Goal: Entertainment & Leisure: Consume media (video, audio)

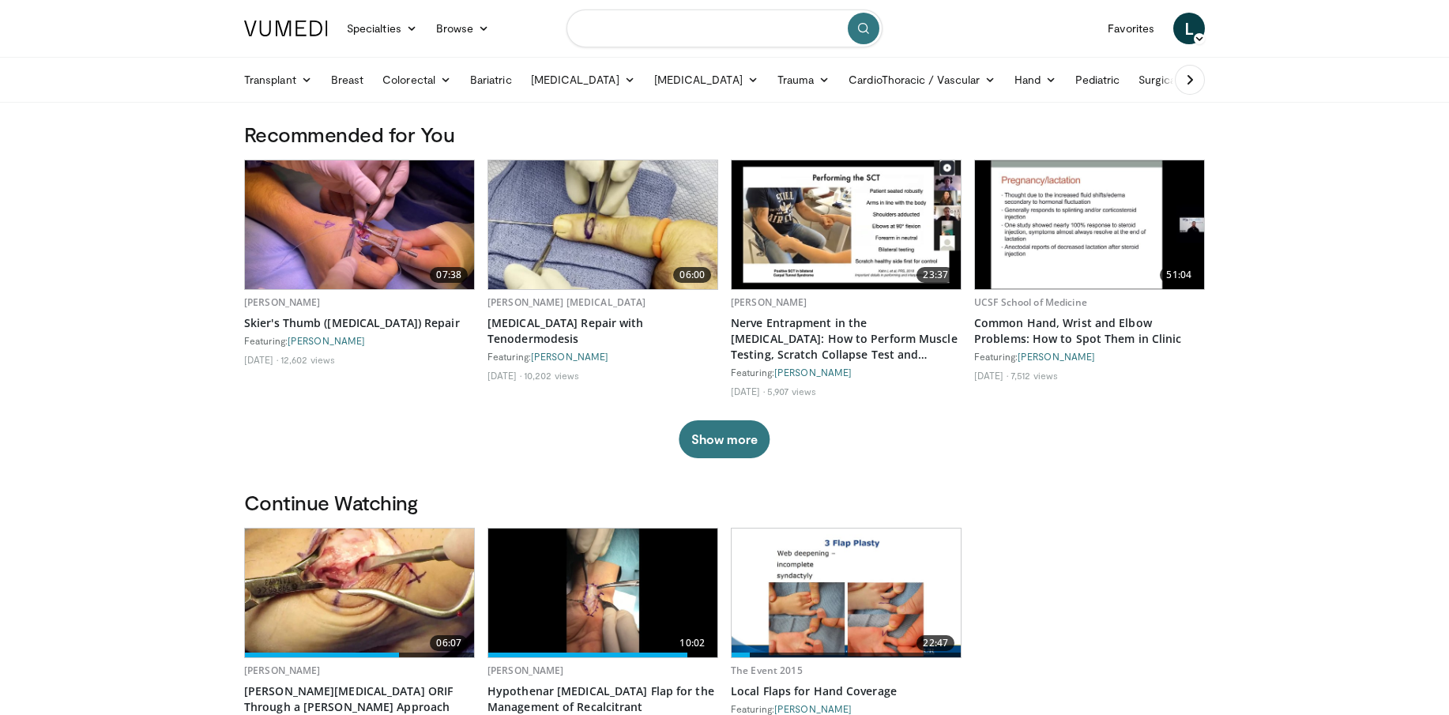
click at [652, 31] on input "Search topics, interventions" at bounding box center [725, 28] width 316 height 38
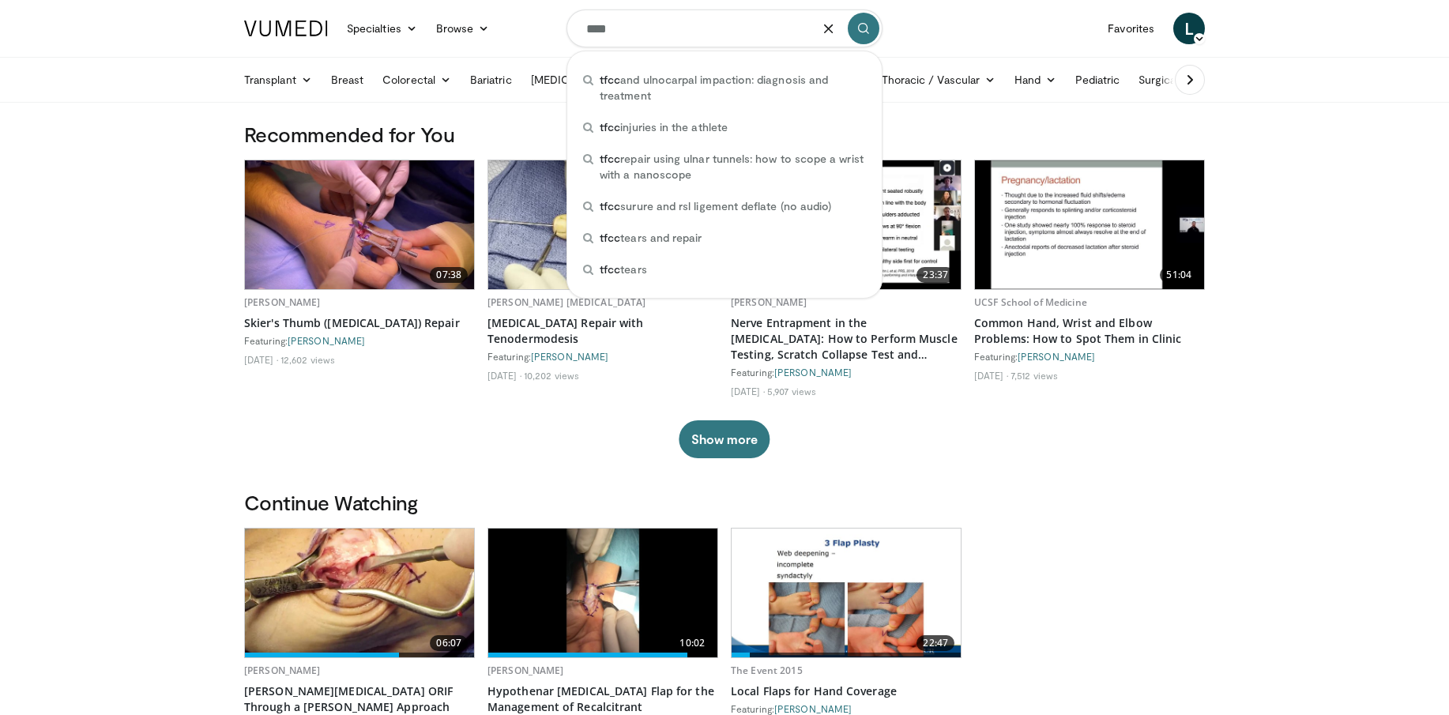
click at [662, 234] on span "tfcc tears and repair" at bounding box center [651, 238] width 102 height 16
type input "**********"
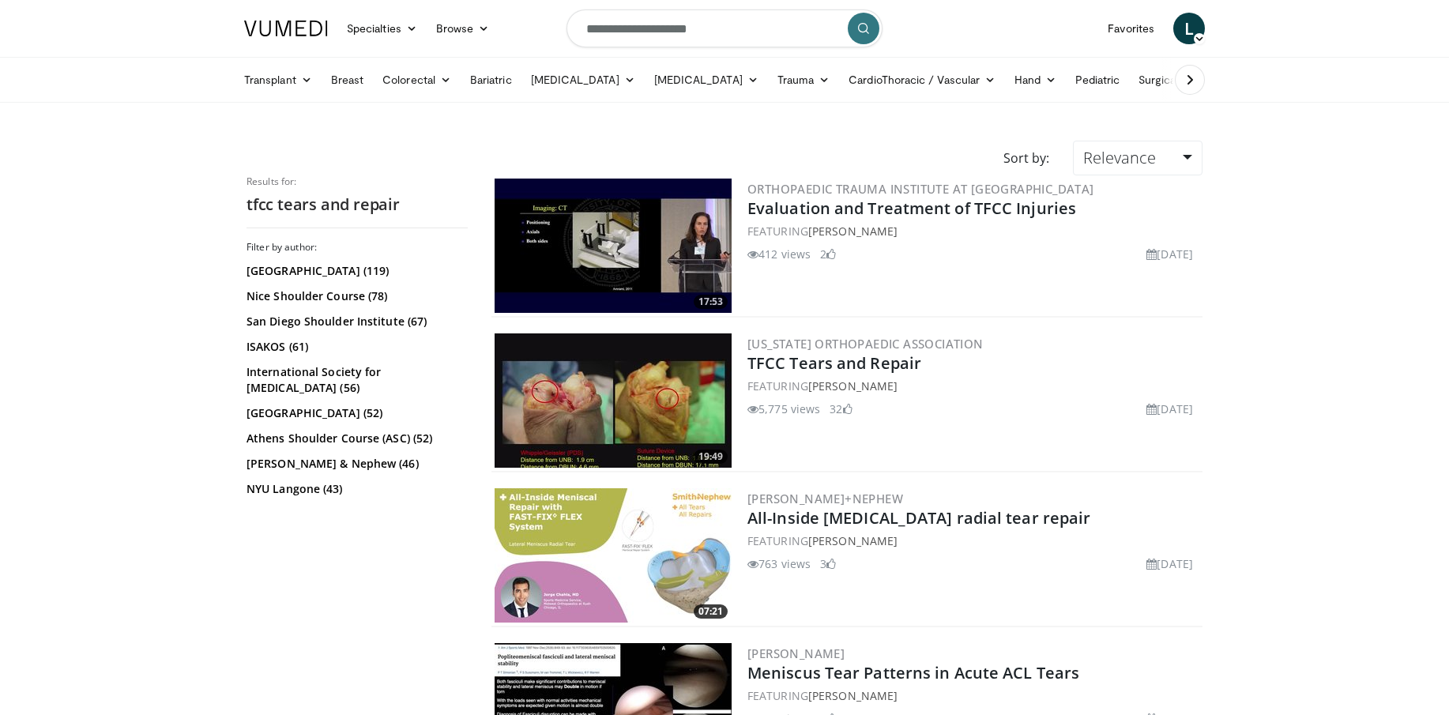
click at [650, 378] on img at bounding box center [613, 401] width 237 height 134
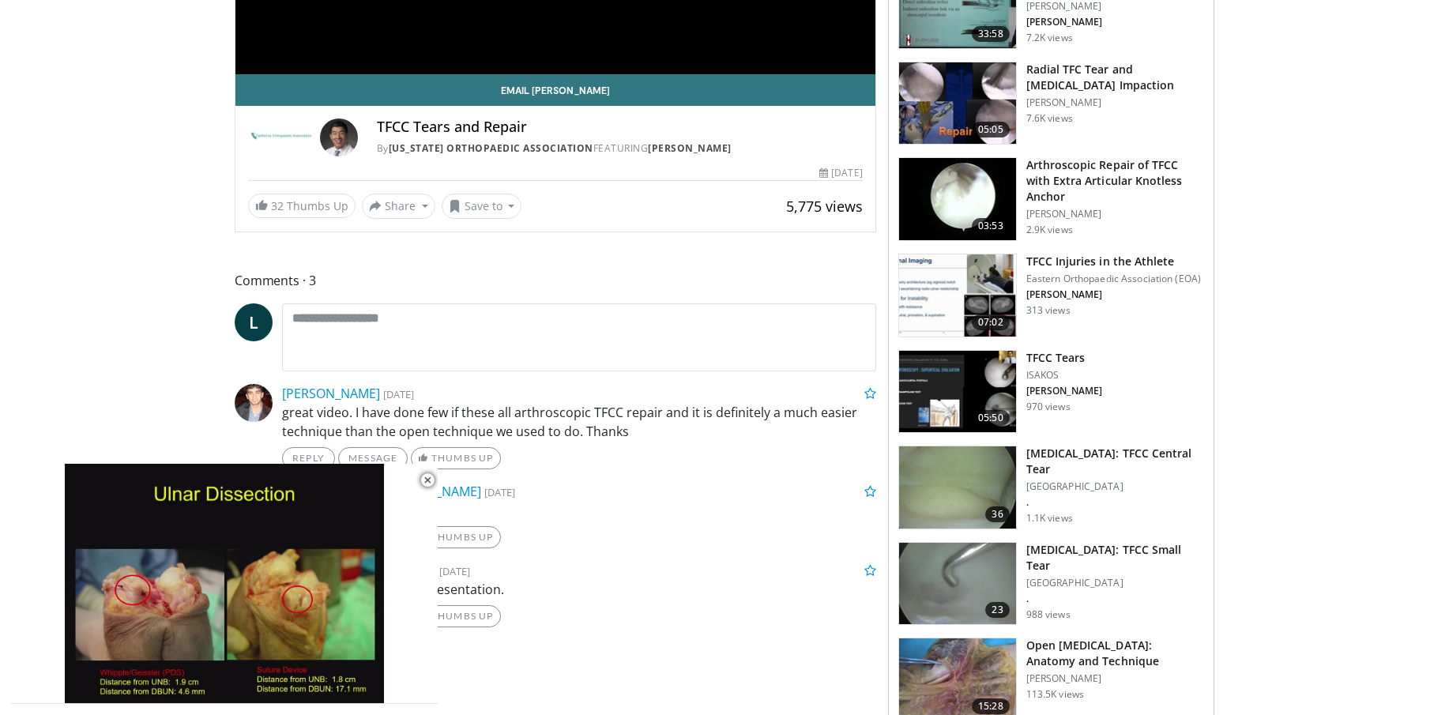
scroll to position [437, 0]
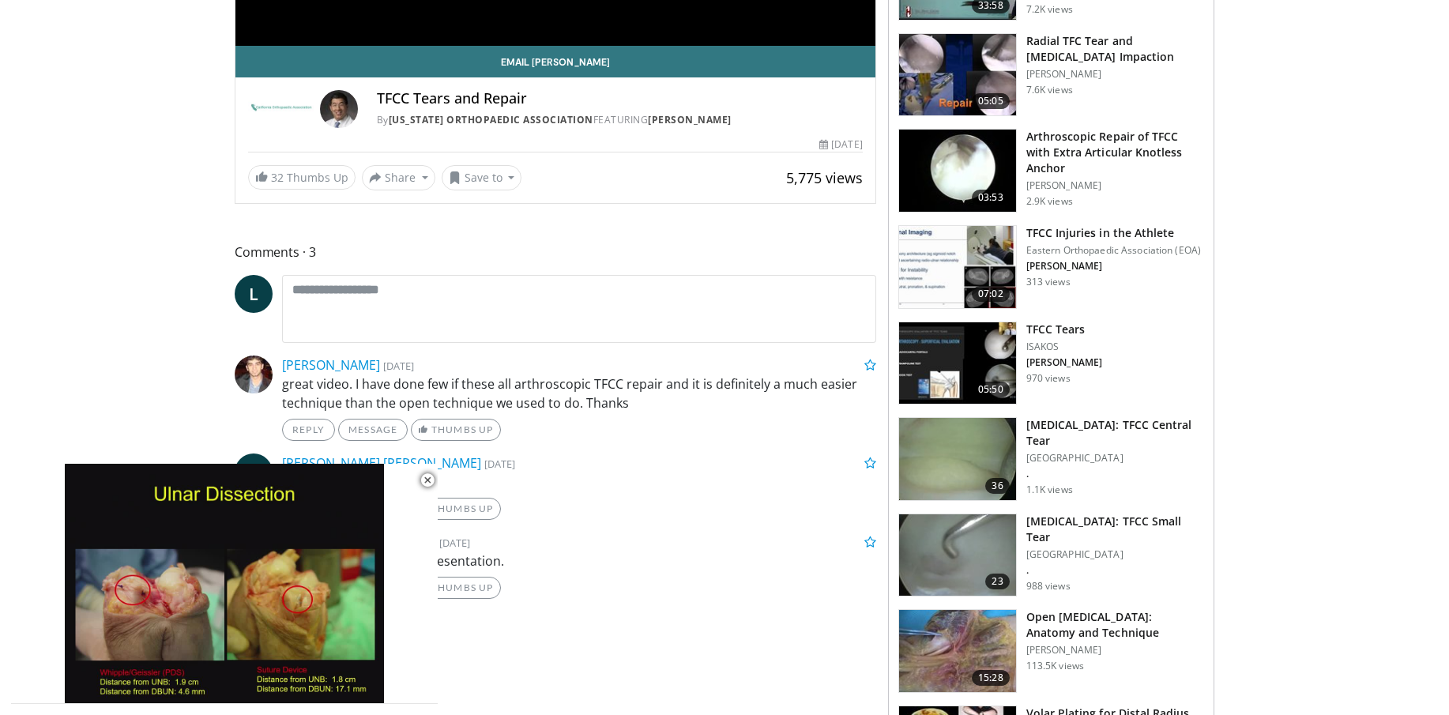
click at [430, 482] on span "Video Player" at bounding box center [428, 481] width 32 height 32
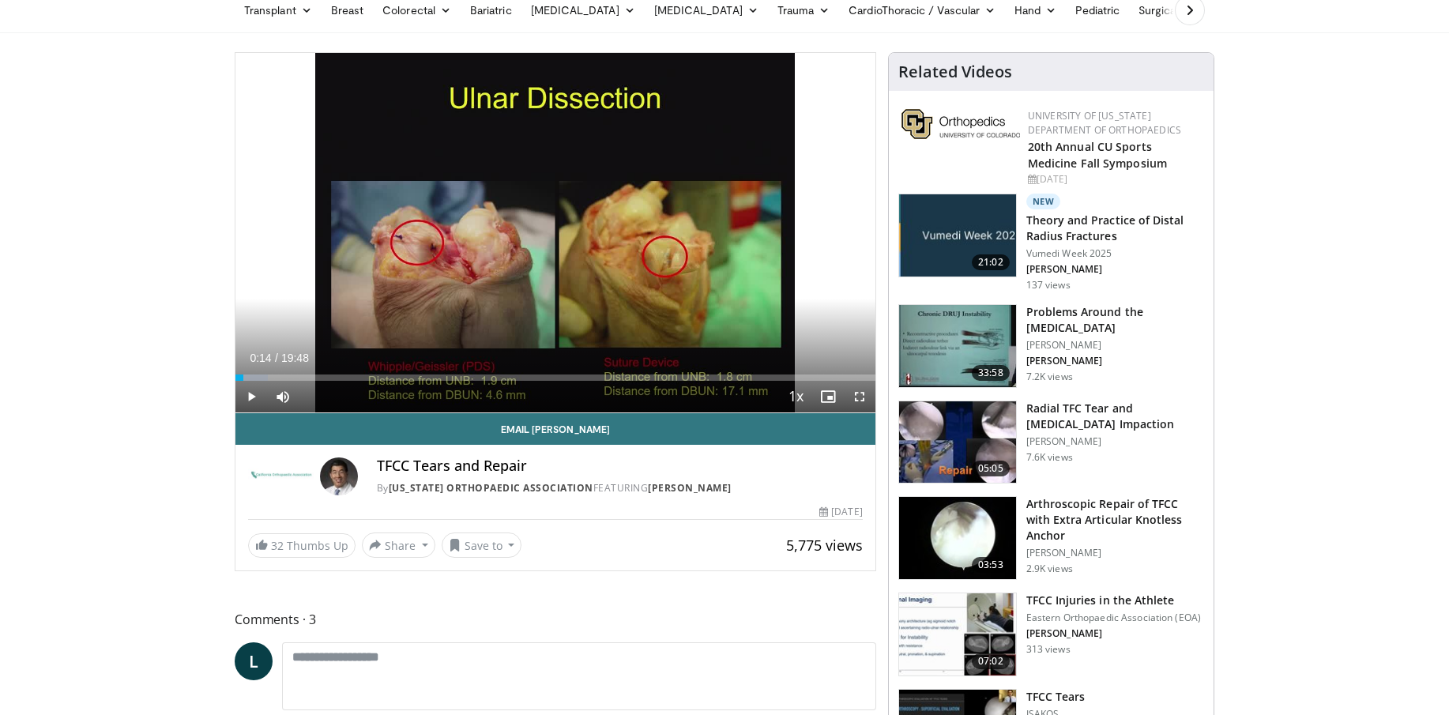
scroll to position [69, 0]
click at [253, 395] on span "Video Player" at bounding box center [252, 398] width 32 height 32
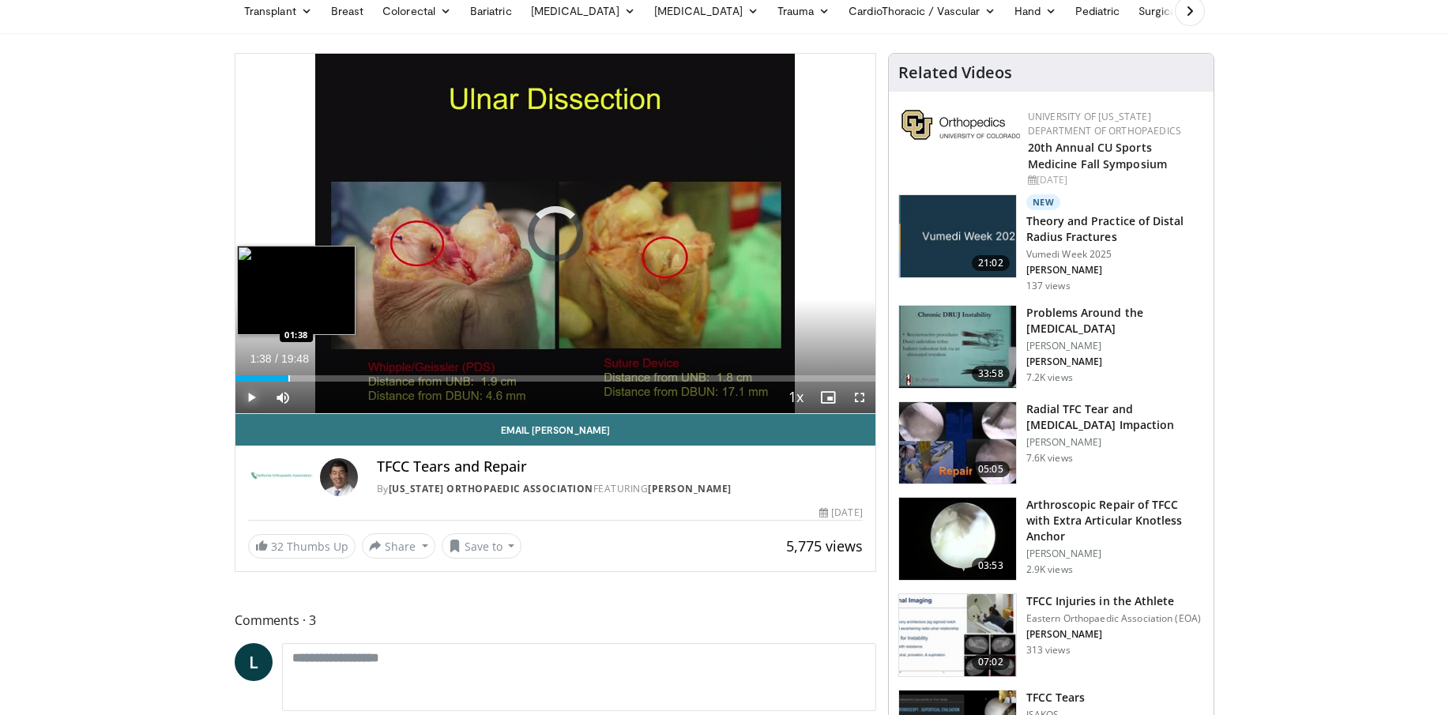
click at [288, 376] on div "Progress Bar" at bounding box center [289, 378] width 2 height 6
click at [311, 376] on div "Progress Bar" at bounding box center [312, 378] width 2 height 6
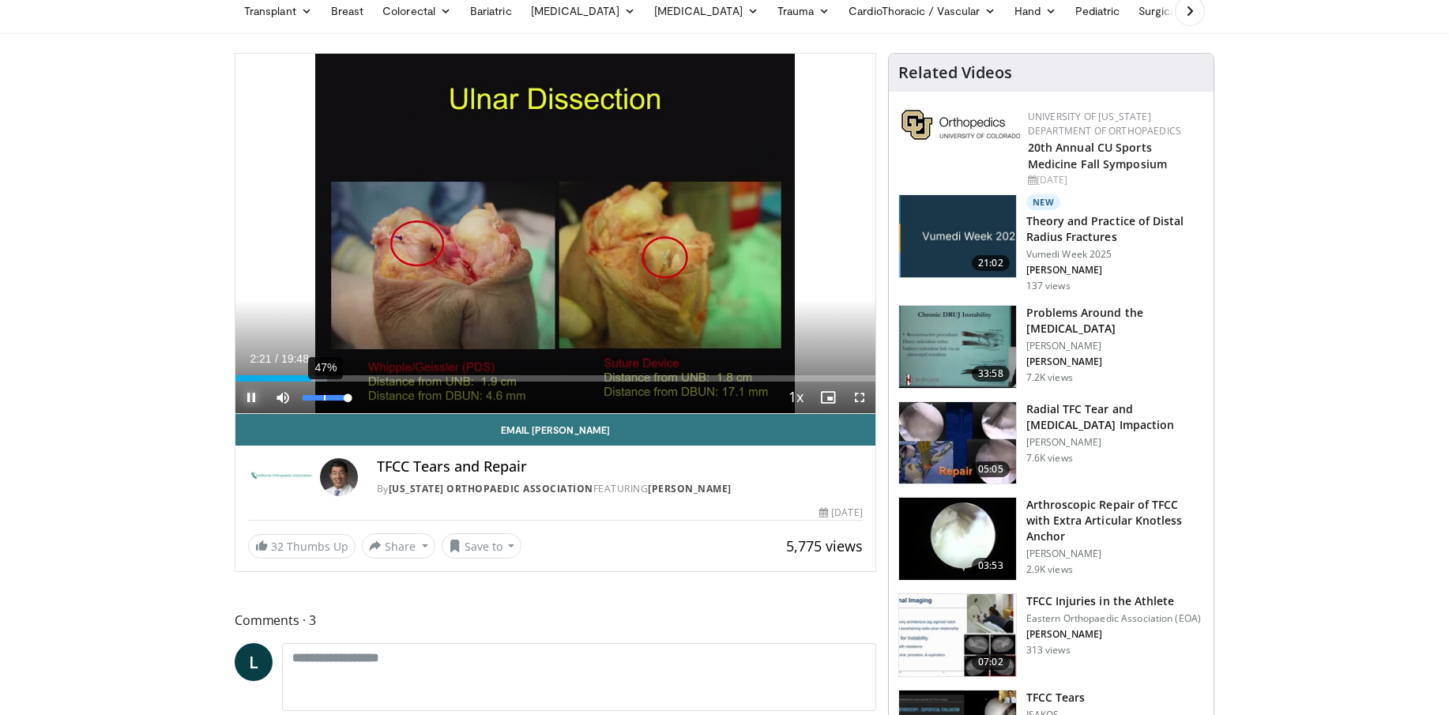
click at [325, 397] on div "47%" at bounding box center [325, 398] width 45 height 6
click at [317, 397] on div "32%" at bounding box center [325, 398] width 45 height 6
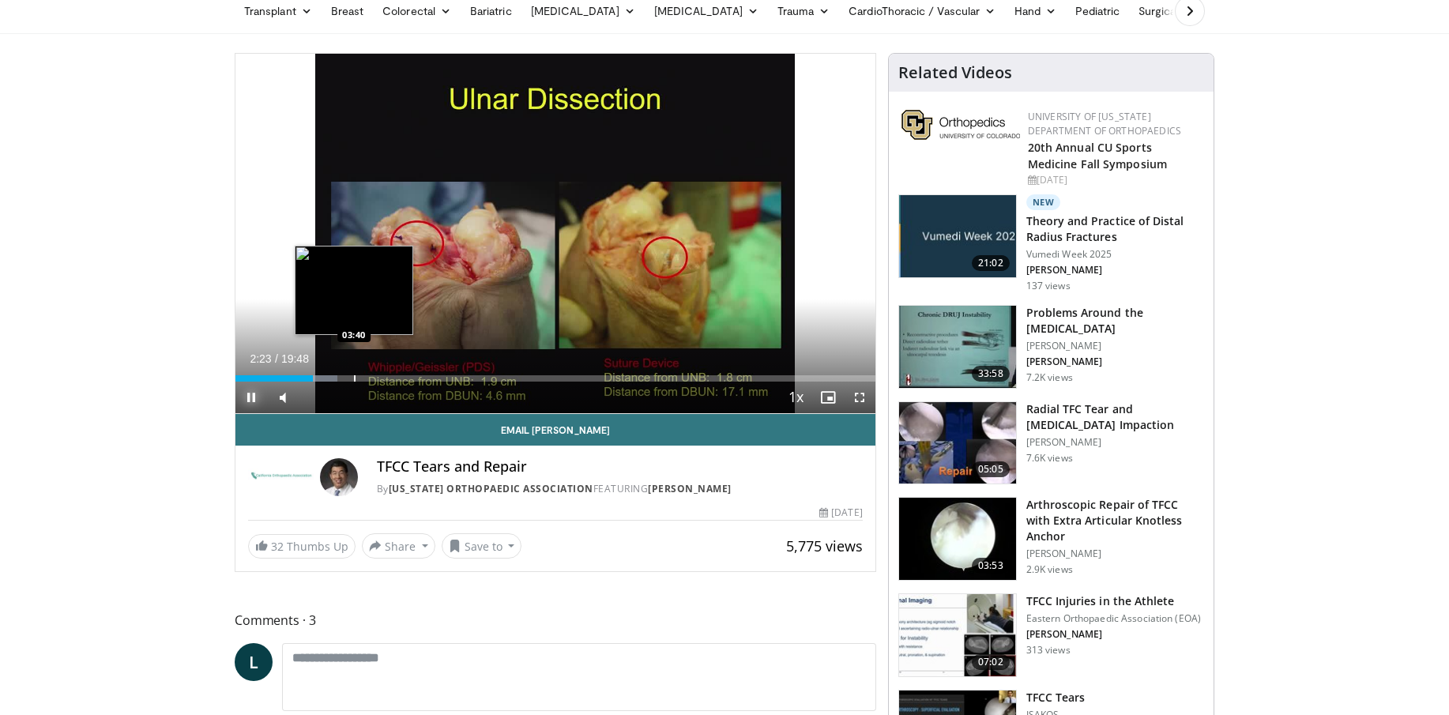
click at [354, 378] on div "Progress Bar" at bounding box center [355, 378] width 2 height 6
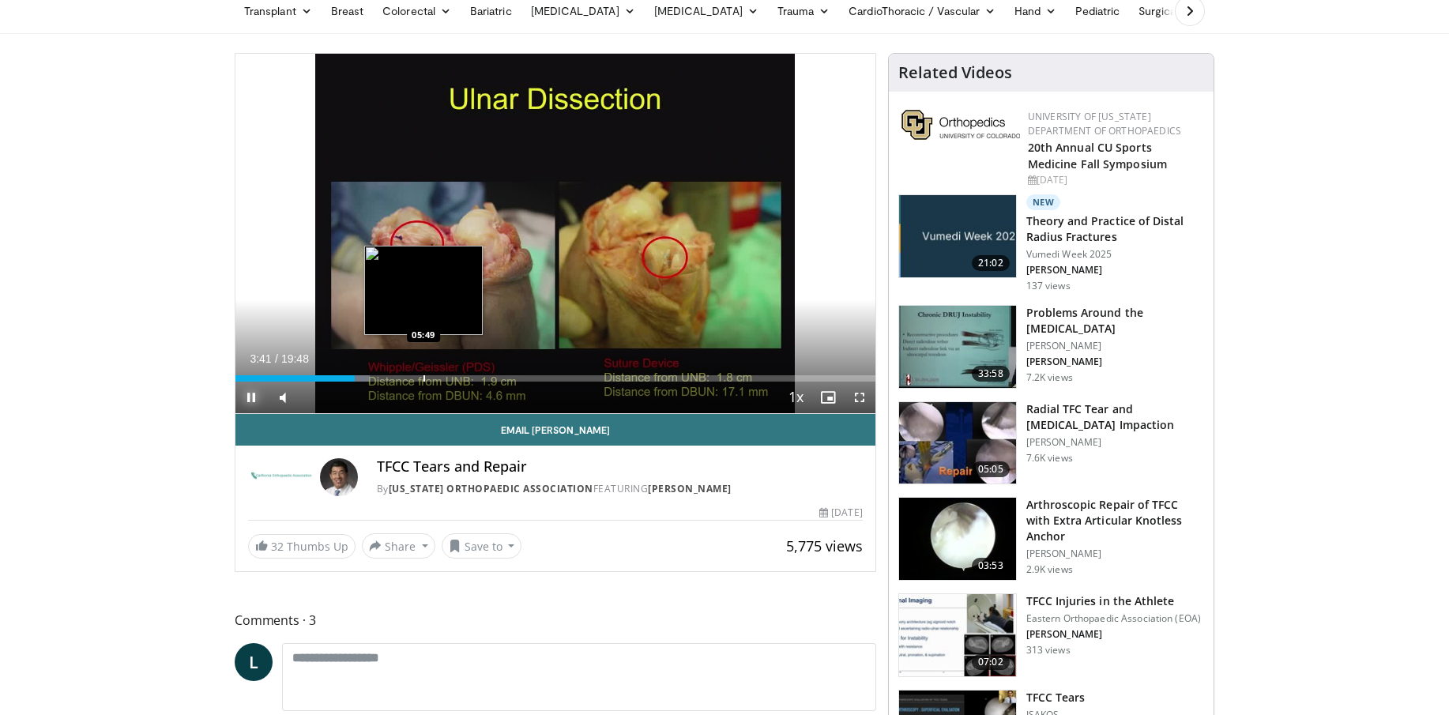
click at [424, 377] on div "Progress Bar" at bounding box center [425, 378] width 2 height 6
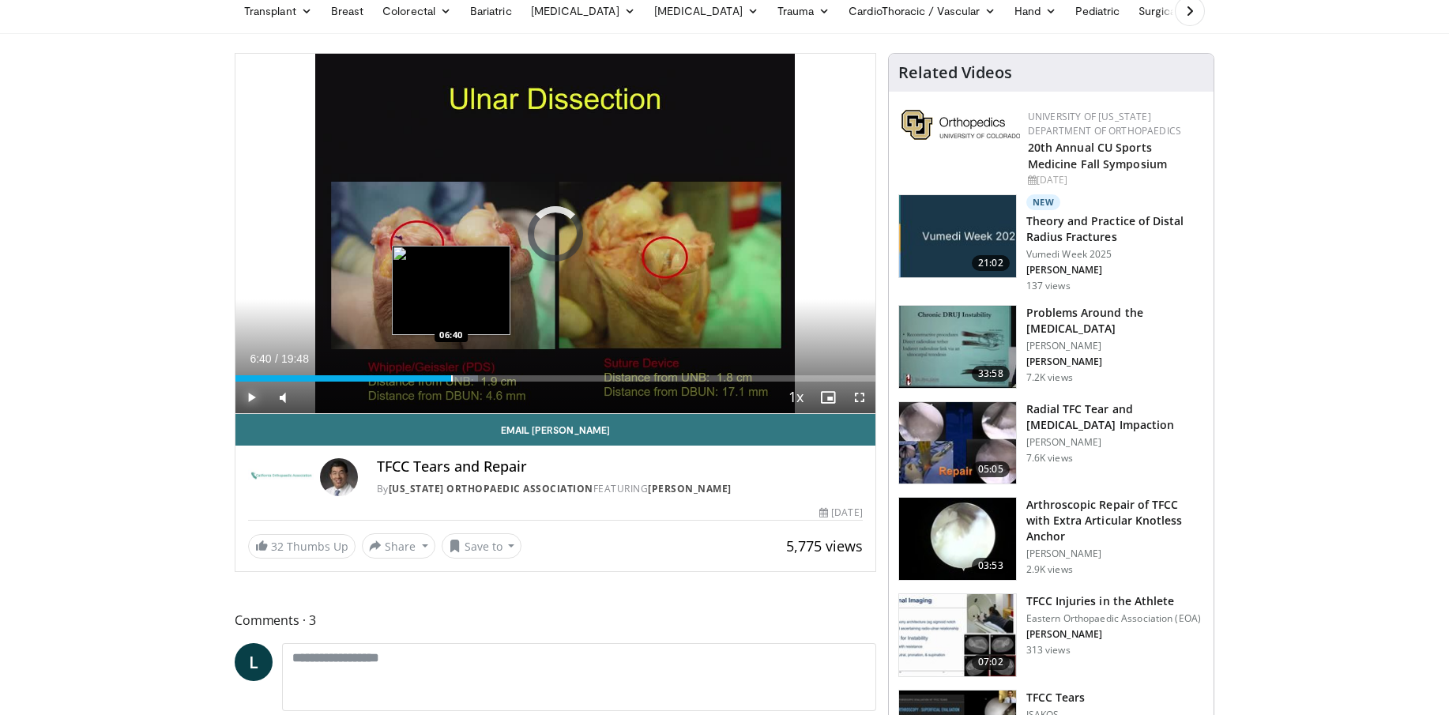
click at [451, 378] on div "Progress Bar" at bounding box center [452, 378] width 2 height 6
click at [462, 377] on div "Progress Bar" at bounding box center [463, 378] width 2 height 6
click at [480, 379] on div "Progress Bar" at bounding box center [481, 378] width 2 height 6
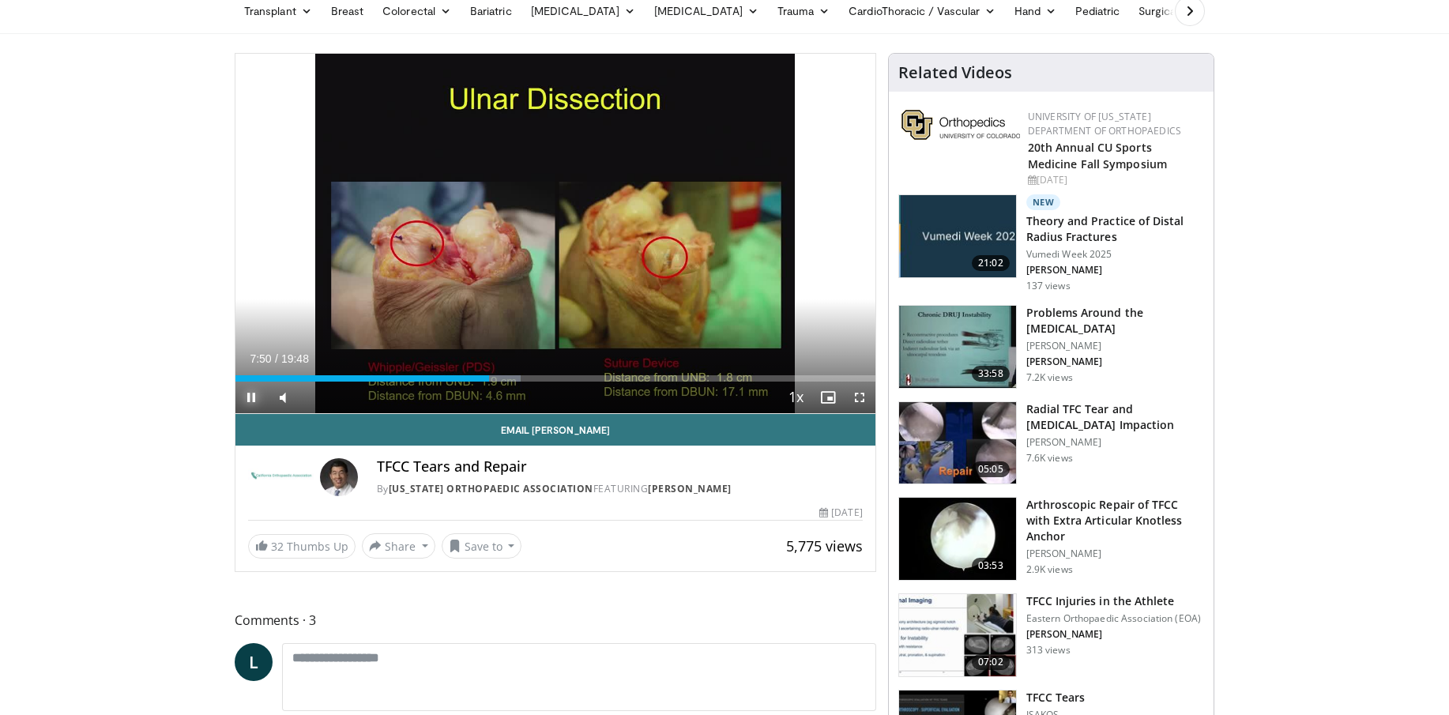
click at [249, 398] on span "Video Player" at bounding box center [252, 398] width 32 height 32
